Goal: Information Seeking & Learning: Learn about a topic

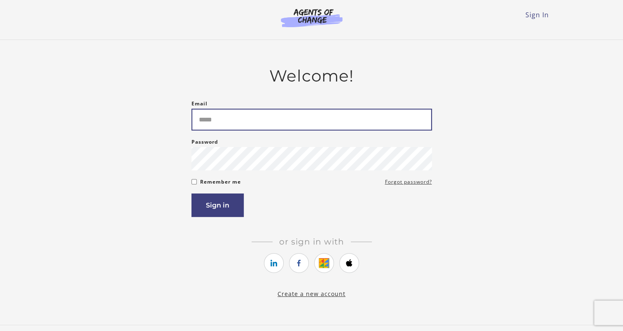
click at [227, 120] on input "Email" at bounding box center [312, 120] width 241 height 22
type input "**********"
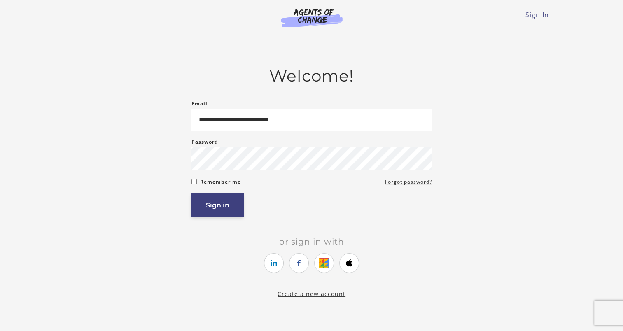
click at [231, 207] on button "Sign in" at bounding box center [218, 205] width 52 height 23
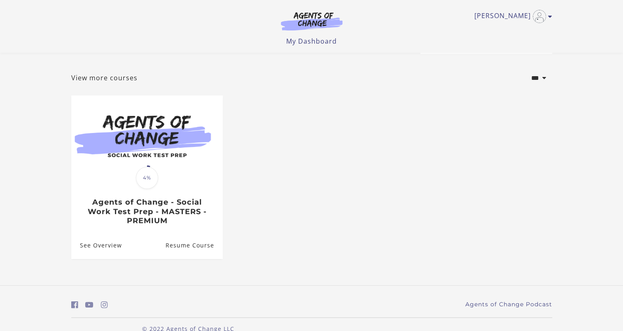
scroll to position [47, 0]
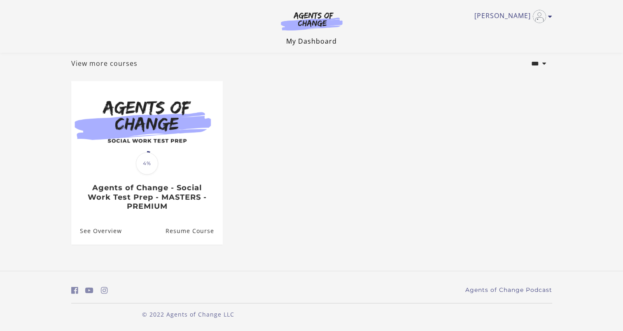
click at [309, 43] on link "My Dashboard" at bounding box center [311, 41] width 51 height 9
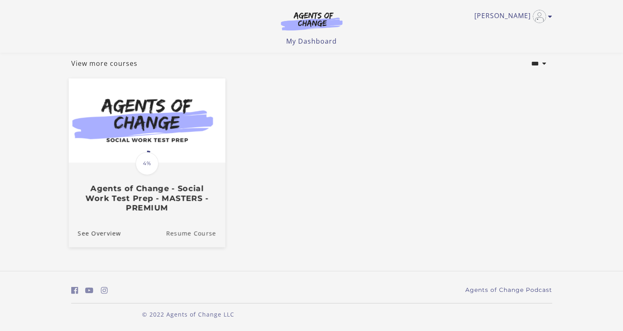
click at [204, 235] on link "Resume Course" at bounding box center [195, 234] width 59 height 28
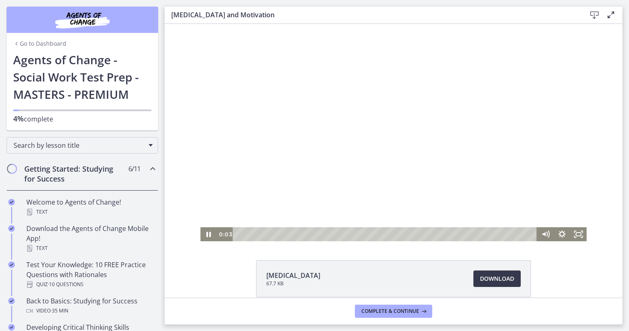
click at [234, 175] on div at bounding box center [394, 132] width 387 height 217
click at [234, 141] on div at bounding box center [394, 132] width 387 height 217
click at [560, 236] on icon "Show settings menu" at bounding box center [562, 234] width 16 height 14
click at [524, 166] on div at bounding box center [394, 132] width 387 height 217
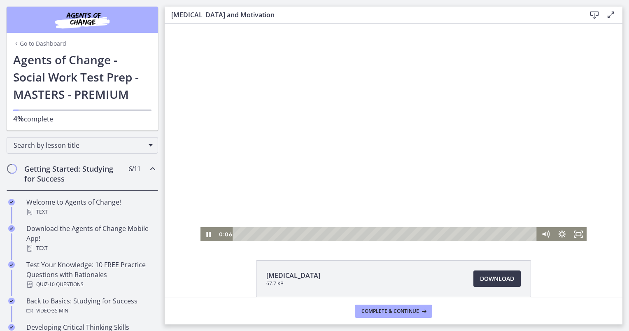
click at [524, 166] on div at bounding box center [394, 132] width 387 height 217
